Goal: Task Accomplishment & Management: Complete application form

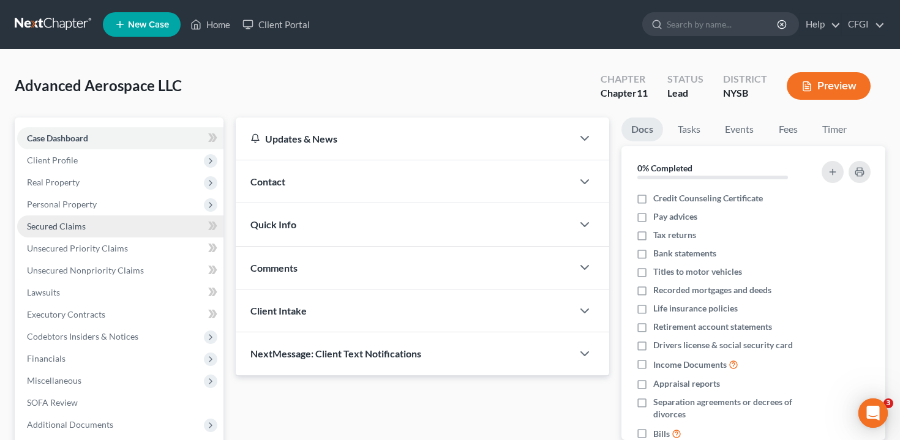
click at [131, 223] on link "Secured Claims" at bounding box center [120, 226] width 206 height 22
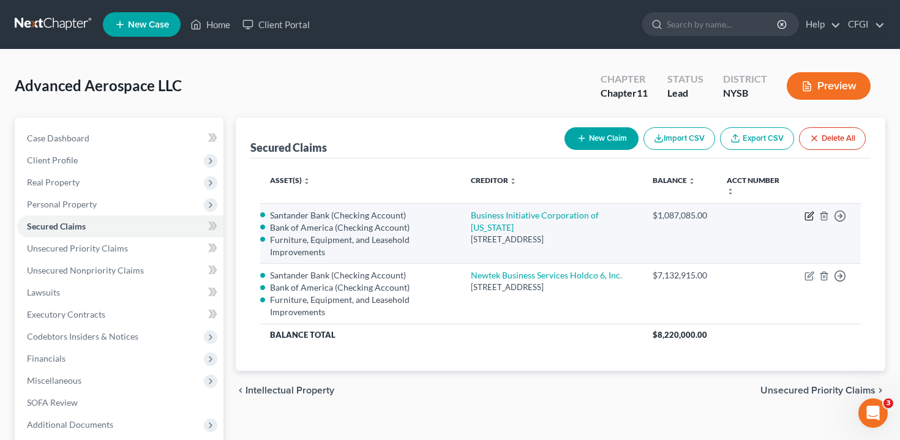
click at [805, 214] on icon "button" at bounding box center [808, 216] width 7 height 7
select select "35"
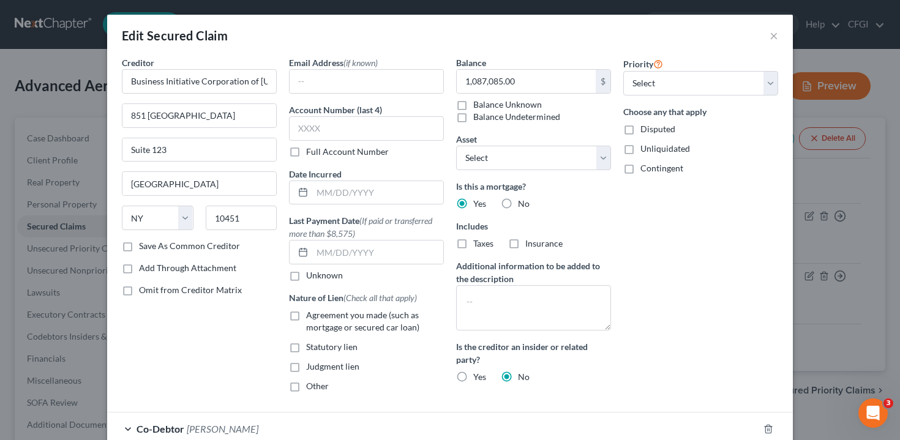
scroll to position [55, 0]
select select "2771265"
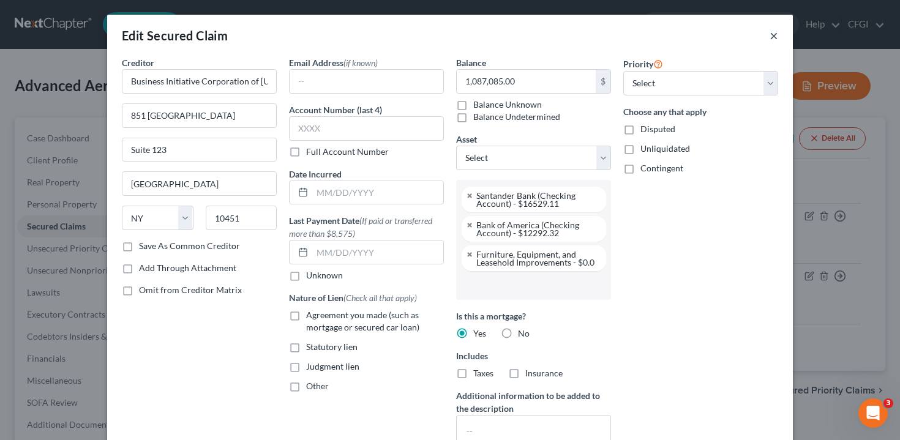
click at [774, 42] on button "×" at bounding box center [773, 35] width 9 height 15
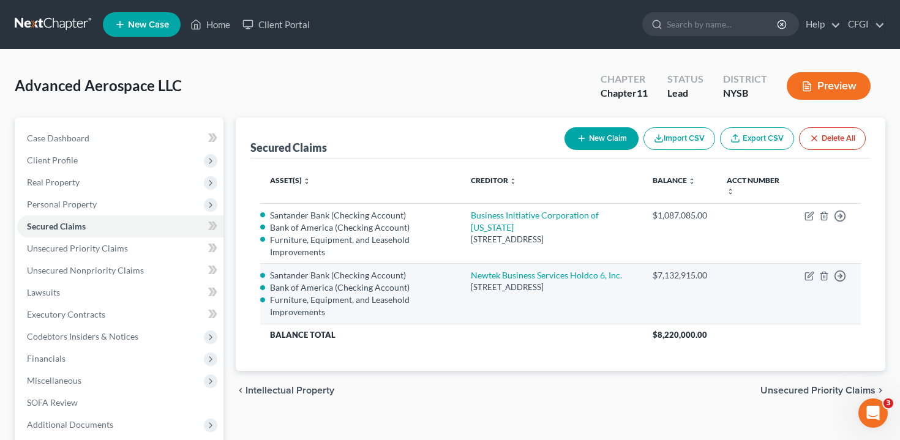
click at [803, 277] on td "Move to E Move to F Move to G Move to Notice Only" at bounding box center [828, 294] width 66 height 60
click at [806, 276] on icon "button" at bounding box center [809, 276] width 10 height 10
select select "35"
select select "1"
select select "2771265"
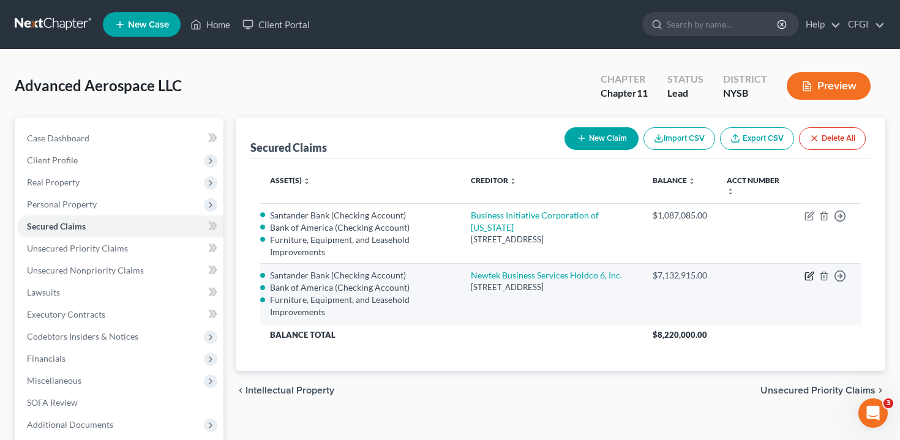
select select "0"
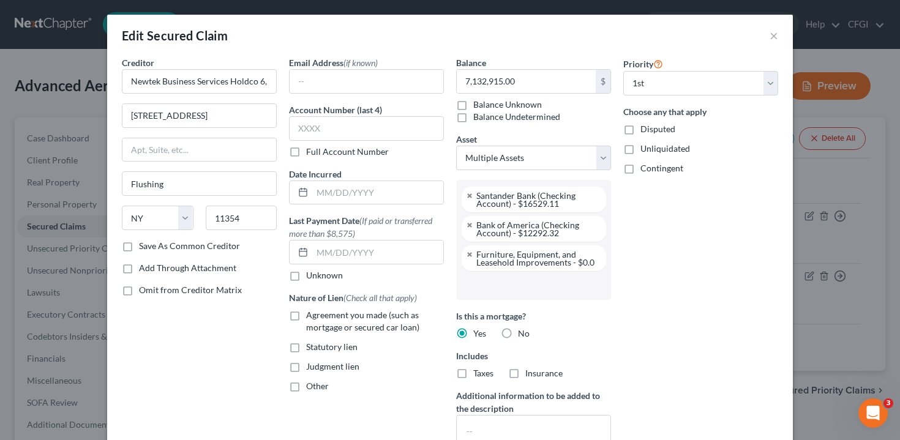
scroll to position [77, 0]
click at [773, 36] on button "×" at bounding box center [773, 35] width 9 height 15
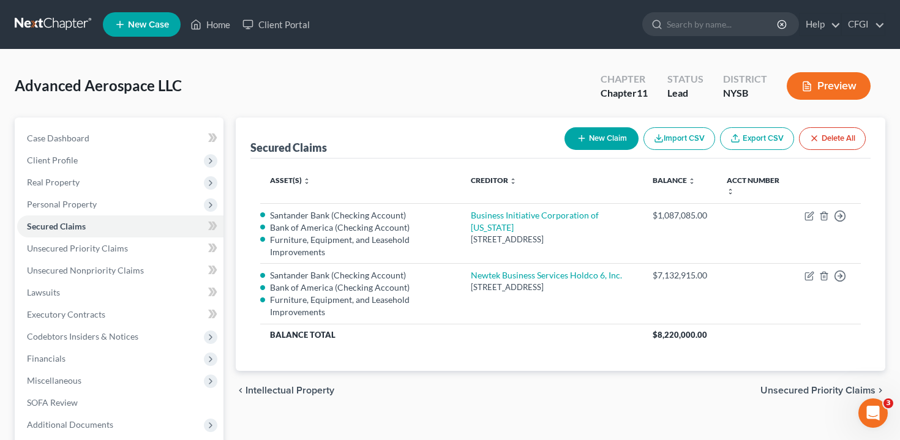
click at [812, 92] on button "Preview" at bounding box center [829, 86] width 84 height 28
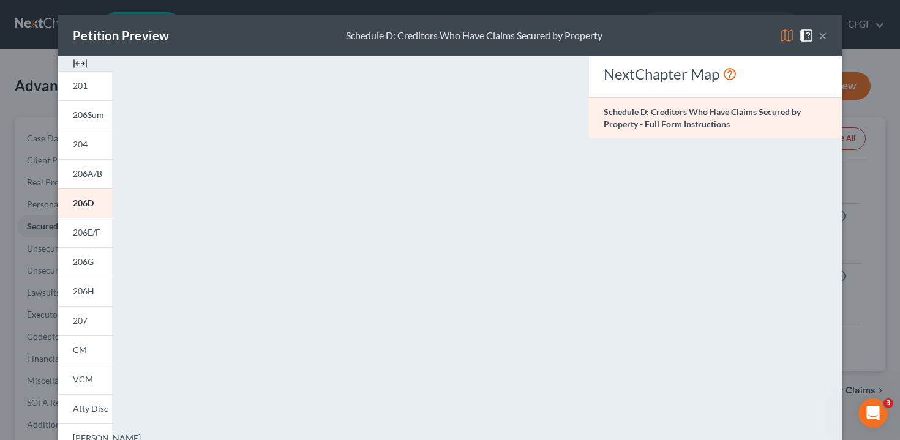
click at [826, 37] on button "×" at bounding box center [822, 35] width 9 height 15
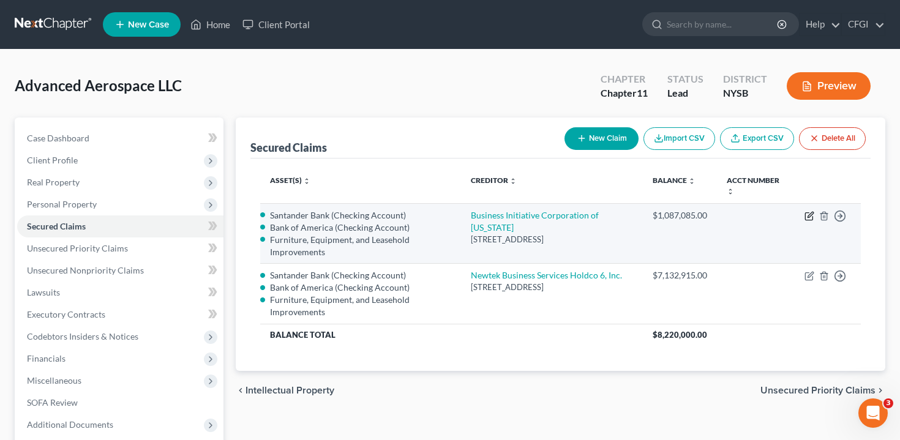
click at [805, 217] on icon "button" at bounding box center [808, 216] width 7 height 7
select select "35"
select select "1"
select select "2771265"
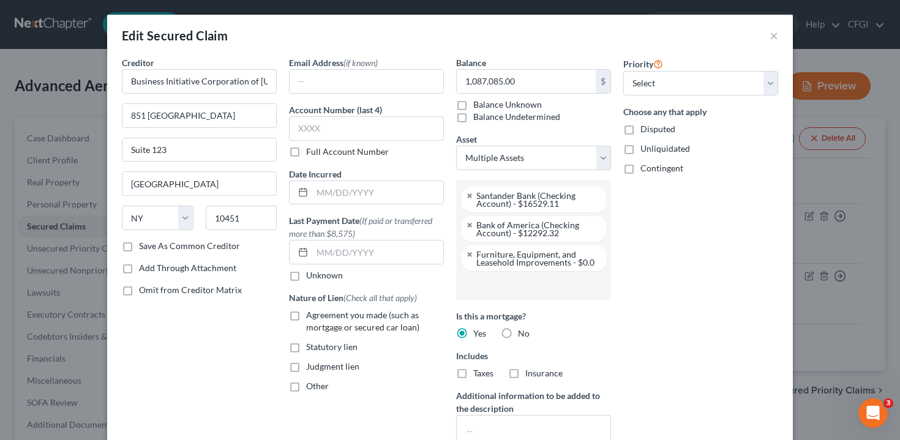
click at [836, 187] on div "Edit Secured Claim × Creditor * Business Initiative Corporation of [US_STATE] […" at bounding box center [450, 220] width 900 height 440
click at [766, 32] on div "Edit Secured Claim ×" at bounding box center [450, 36] width 686 height 42
click at [769, 32] on div "Edit Secured Claim ×" at bounding box center [450, 36] width 686 height 42
click at [840, 162] on div "Edit Secured Claim × Creditor * Business Initiative Corporation of [US_STATE] […" at bounding box center [450, 220] width 900 height 440
click at [768, 35] on div "Edit Secured Claim ×" at bounding box center [450, 36] width 686 height 42
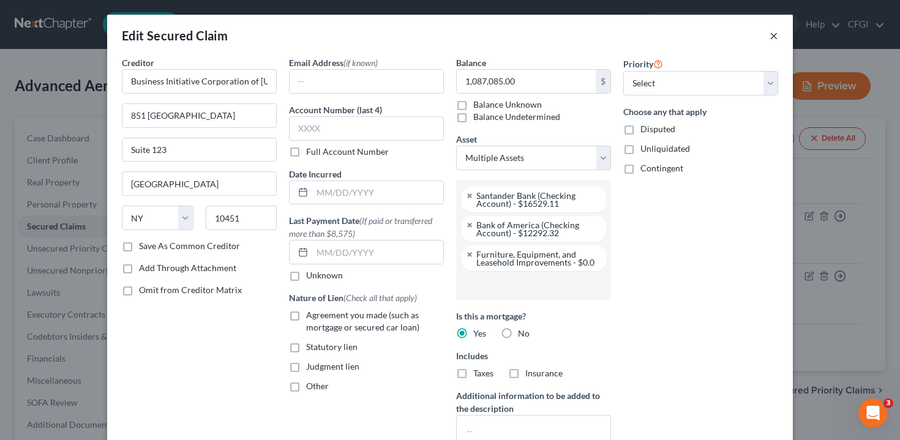
click at [774, 36] on button "×" at bounding box center [773, 35] width 9 height 15
